Goal: Information Seeking & Learning: Learn about a topic

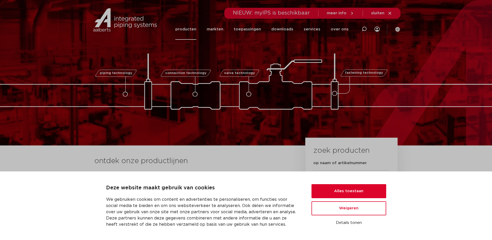
click at [193, 31] on link "producten" at bounding box center [185, 29] width 21 height 21
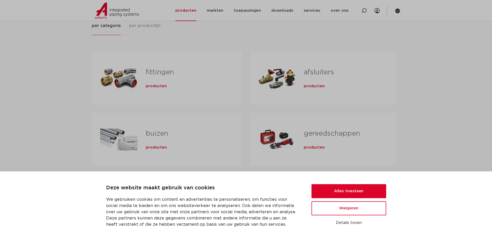
scroll to position [78, 0]
click at [352, 193] on button "Alles toestaan" at bounding box center [348, 191] width 75 height 14
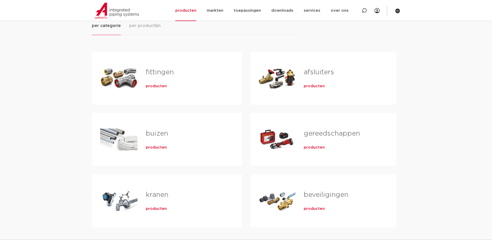
scroll to position [0, 0]
click at [155, 72] on link "fittingen" at bounding box center [160, 72] width 28 height 7
click at [159, 87] on span "producten" at bounding box center [156, 85] width 21 height 5
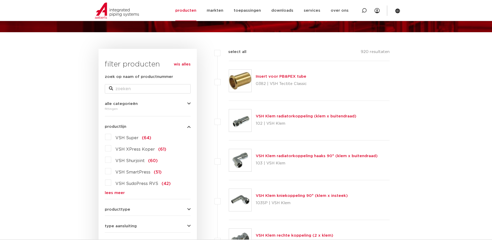
scroll to position [52, 0]
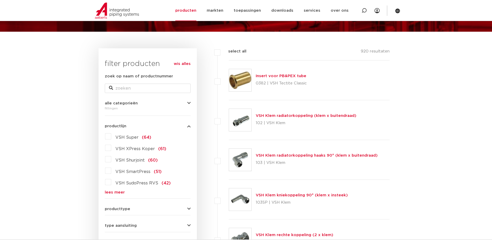
click at [111, 136] on label "VSH Super (64)" at bounding box center [131, 136] width 40 height 8
click at [0, 0] on input "VSH Super (64)" at bounding box center [0, 0] width 0 height 0
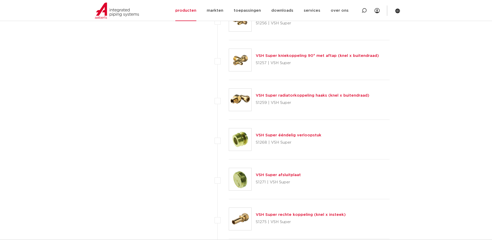
scroll to position [1582, 0]
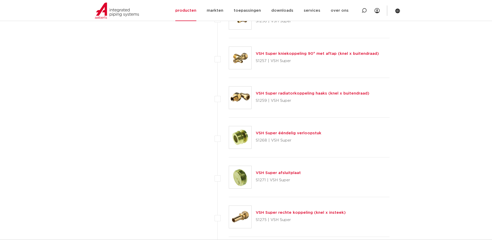
click at [269, 133] on link "VSH Super ééndelig verloopstuk" at bounding box center [289, 133] width 66 height 4
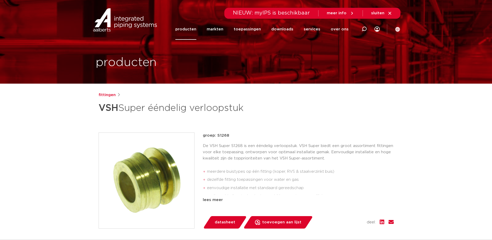
drag, startPoint x: 230, startPoint y: 186, endPoint x: 225, endPoint y: 186, distance: 5.2
drag, startPoint x: 225, startPoint y: 186, endPoint x: 441, endPoint y: 166, distance: 216.4
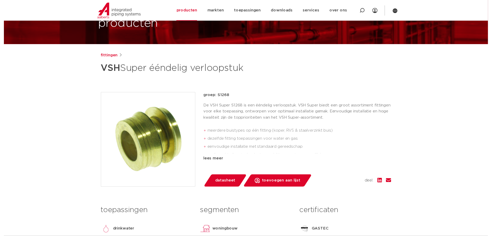
scroll to position [52, 0]
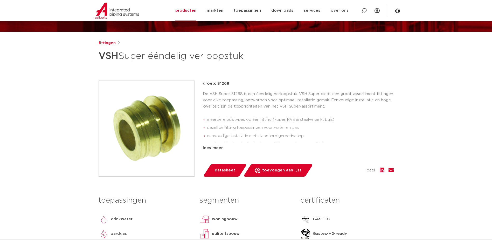
click at [219, 173] on span "datasheet" at bounding box center [225, 170] width 20 height 8
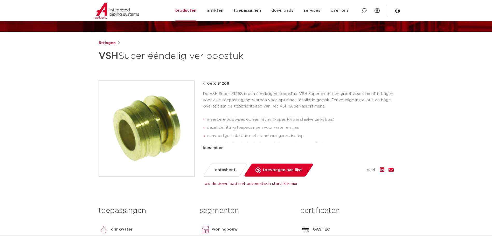
drag, startPoint x: 236, startPoint y: 92, endPoint x: 284, endPoint y: 71, distance: 52.9
click at [284, 71] on div "fittingen VSH Super ééndelig verloopstuk groep: S1268 meerdere buistypes op één…" at bounding box center [245, 163] width 303 height 246
